Goal: Check status

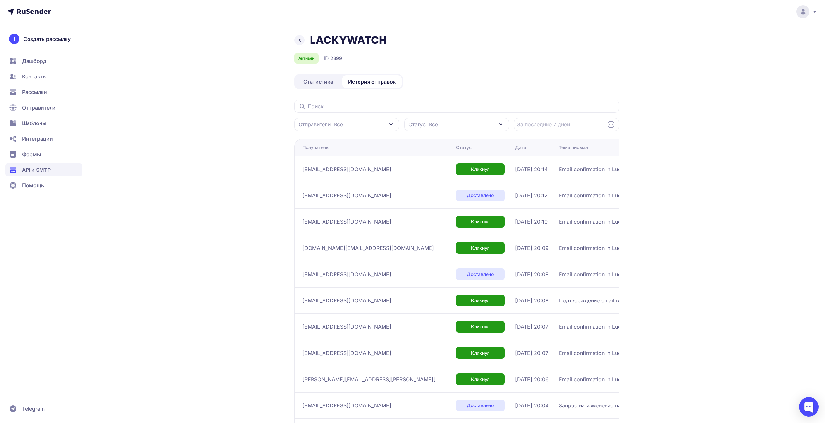
scroll to position [2410, 0]
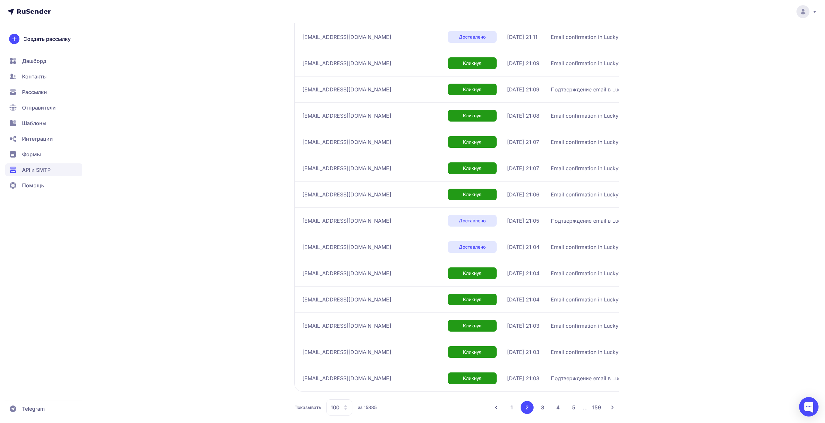
scroll to position [2394, 0]
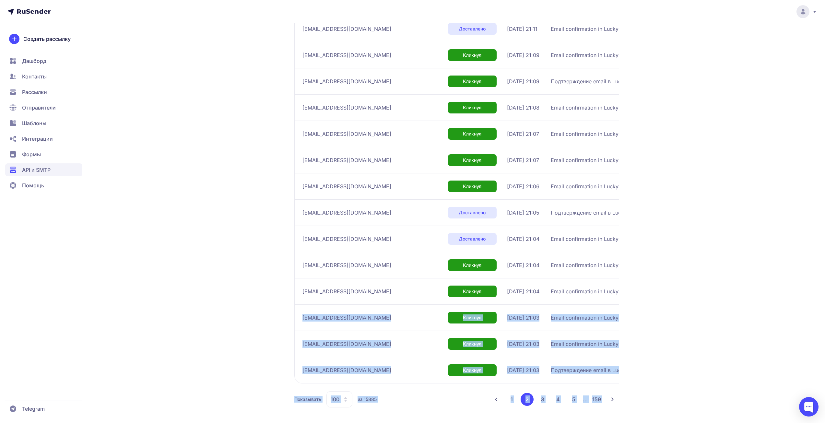
drag, startPoint x: 825, startPoint y: 397, endPoint x: 829, endPoint y: 299, distance: 97.7
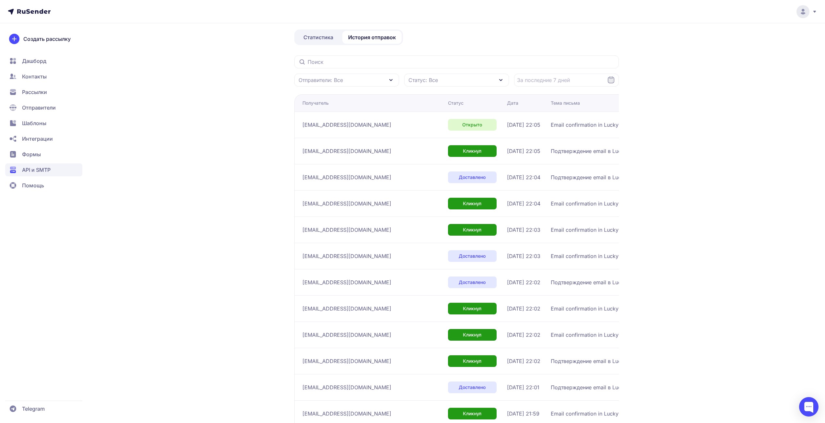
scroll to position [0, 0]
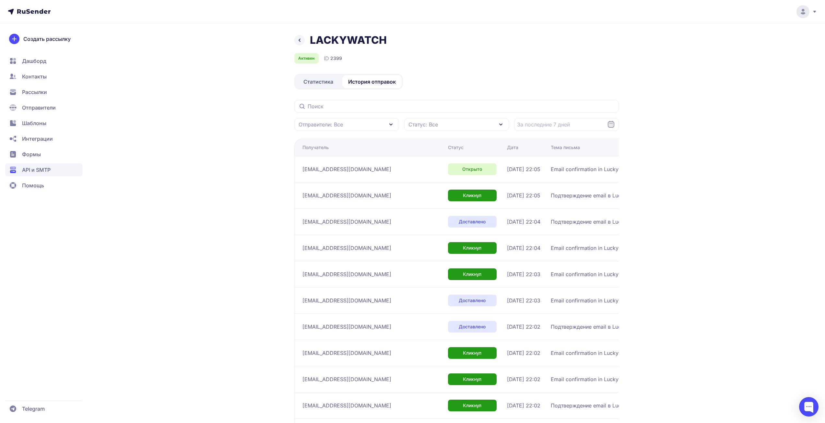
click at [309, 85] on span "Статистика" at bounding box center [318, 82] width 30 height 8
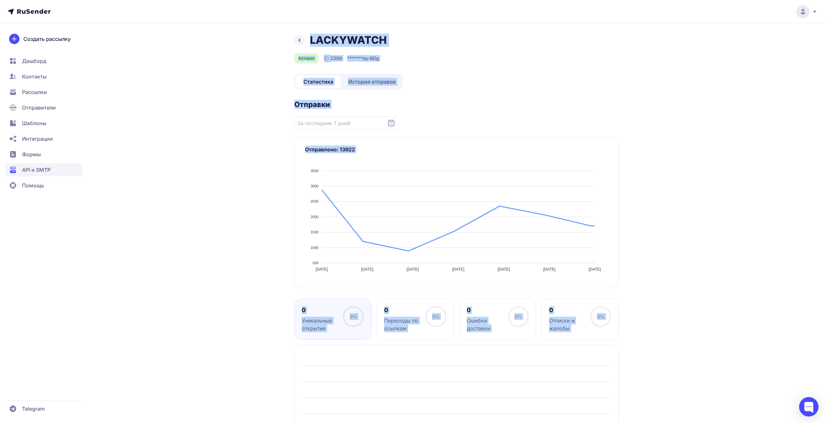
click at [187, 222] on div "LACKYWATCH Активен ID 2399 ******* ay-BDg Статистика История отправок Отправки …" at bounding box center [412, 265] width 467 height 463
